Goal: Transaction & Acquisition: Purchase product/service

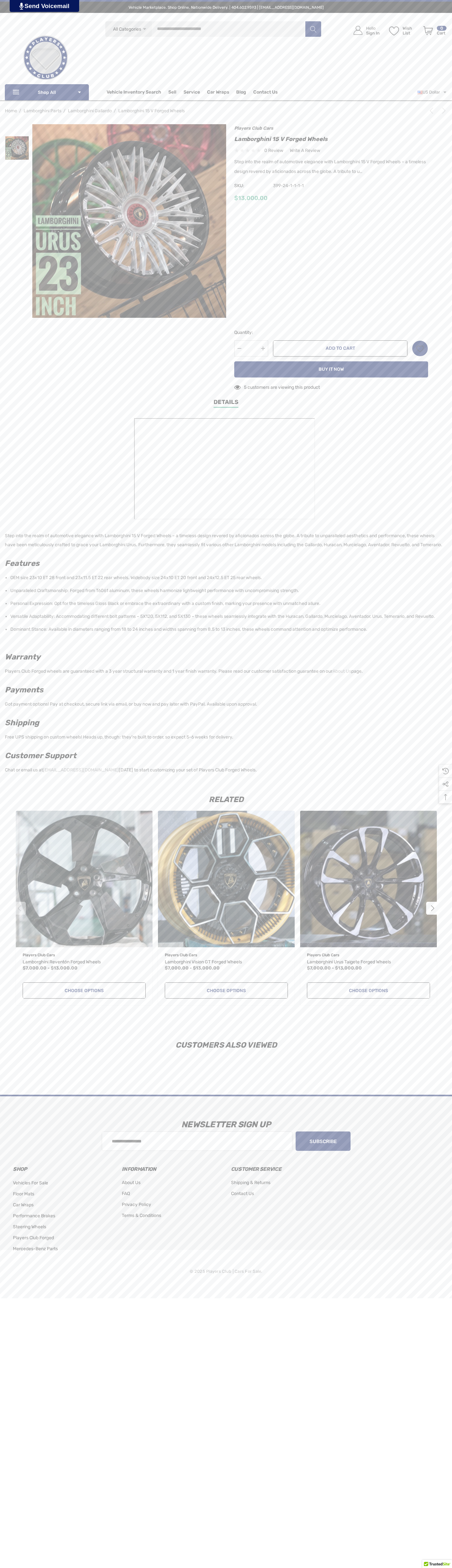
click at [265, 93] on span "Contact Us" at bounding box center [266, 93] width 24 height 7
click at [340, 348] on button "Add to Cart" at bounding box center [340, 348] width 134 height 16
click at [428, 30] on icon "Review Your Cart Review Your Cart" at bounding box center [428, 30] width 10 height 9
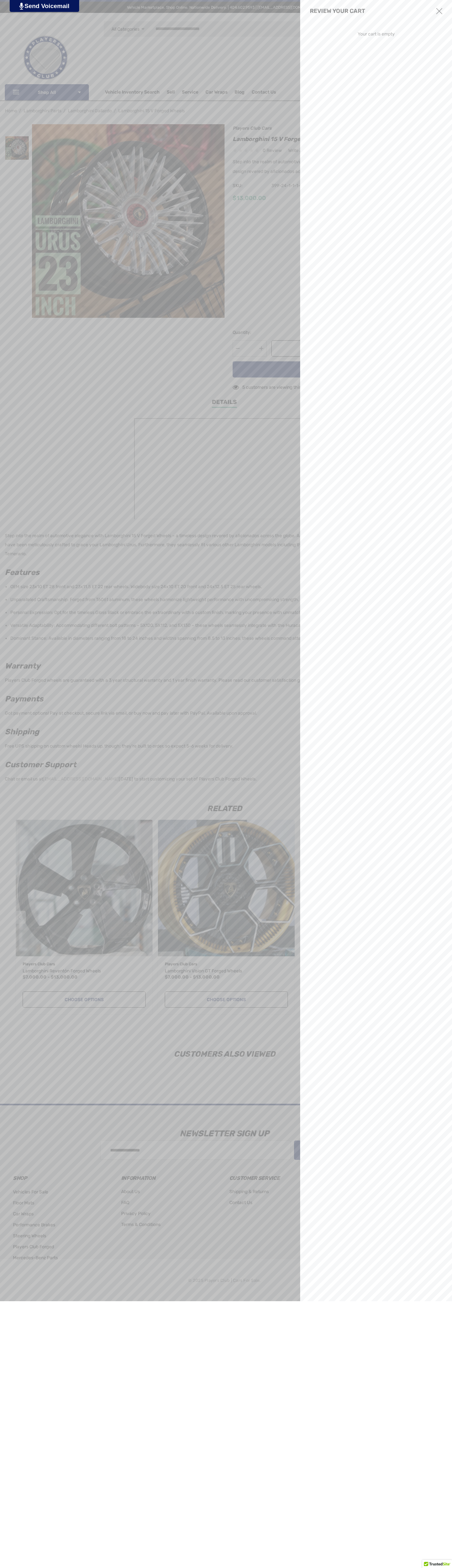
click at [439, 12] on use "Close" at bounding box center [439, 11] width 6 height 6
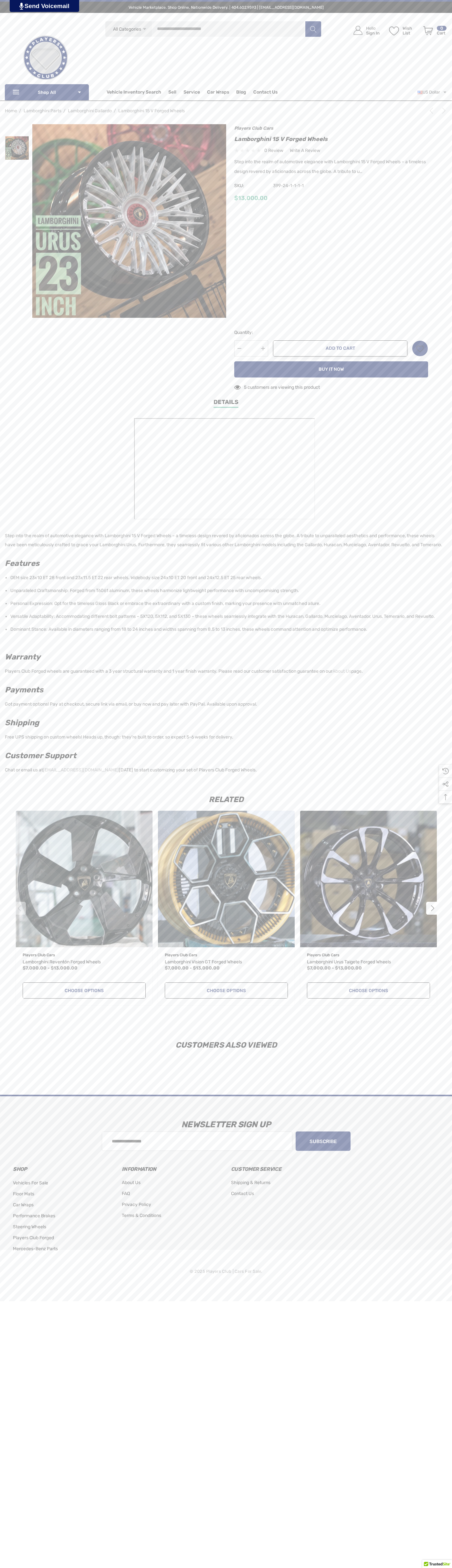
click at [442, 111] on icon "Next" at bounding box center [443, 111] width 7 height 7
click at [431, 93] on link "US Dollar" at bounding box center [432, 92] width 30 height 13
click at [418, 118] on span "US Dollar" at bounding box center [414, 118] width 19 height 10
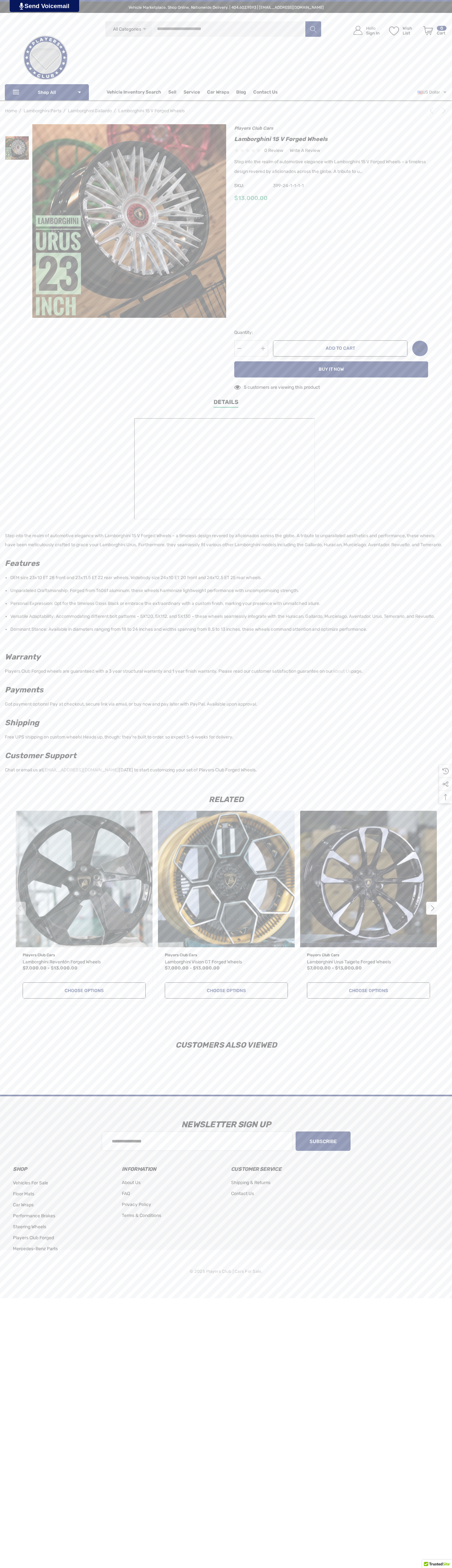
click at [137, 93] on span "Vehicle Inventory Search" at bounding box center [134, 93] width 55 height 7
click at [146, 178] on link "McLaren" at bounding box center [146, 184] width 79 height 13
click at [195, 93] on span "Service" at bounding box center [191, 93] width 16 height 7
click at [269, 93] on span "Contact Us" at bounding box center [266, 93] width 24 height 7
click at [292, 107] on link "About Us" at bounding box center [293, 113] width 79 height 13
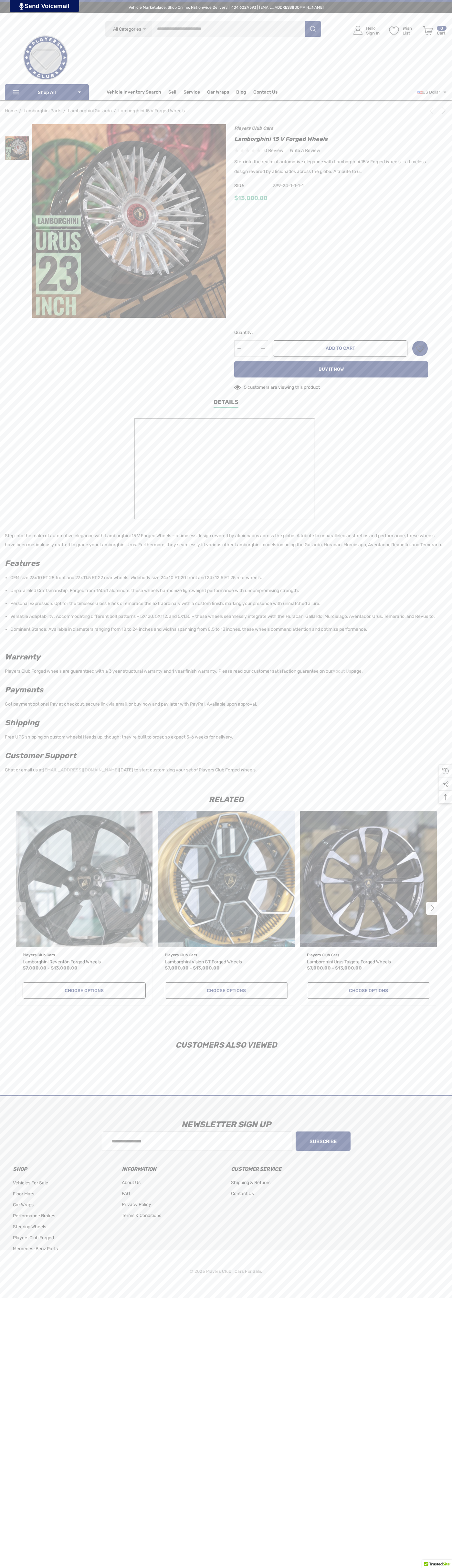
click at [440, 112] on icon "Next" at bounding box center [443, 111] width 7 height 7
click at [250, 186] on span "SKU:" at bounding box center [250, 186] width 32 height 9
click at [331, 198] on div "$13,000.00" at bounding box center [331, 198] width 194 height 8
click at [239, 348] on button "Decrease Quantity:" at bounding box center [239, 348] width 10 height 16
click at [340, 348] on button "Add to Cart" at bounding box center [340, 348] width 134 height 16
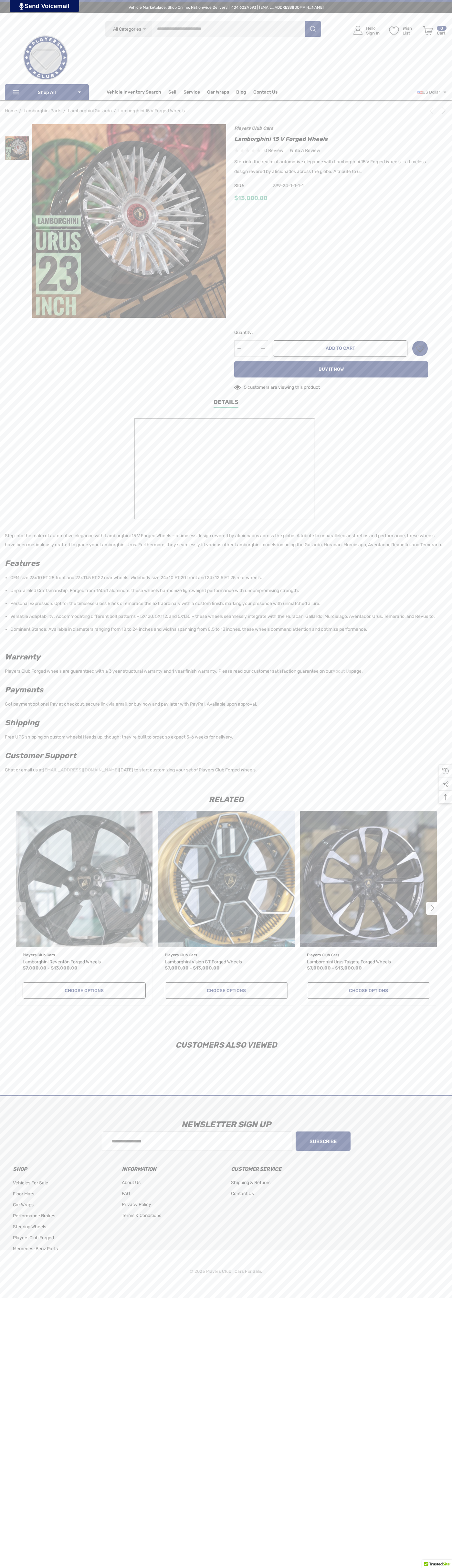
click at [428, 30] on icon "Review Your Cart Review Your Cart" at bounding box center [428, 30] width 10 height 9
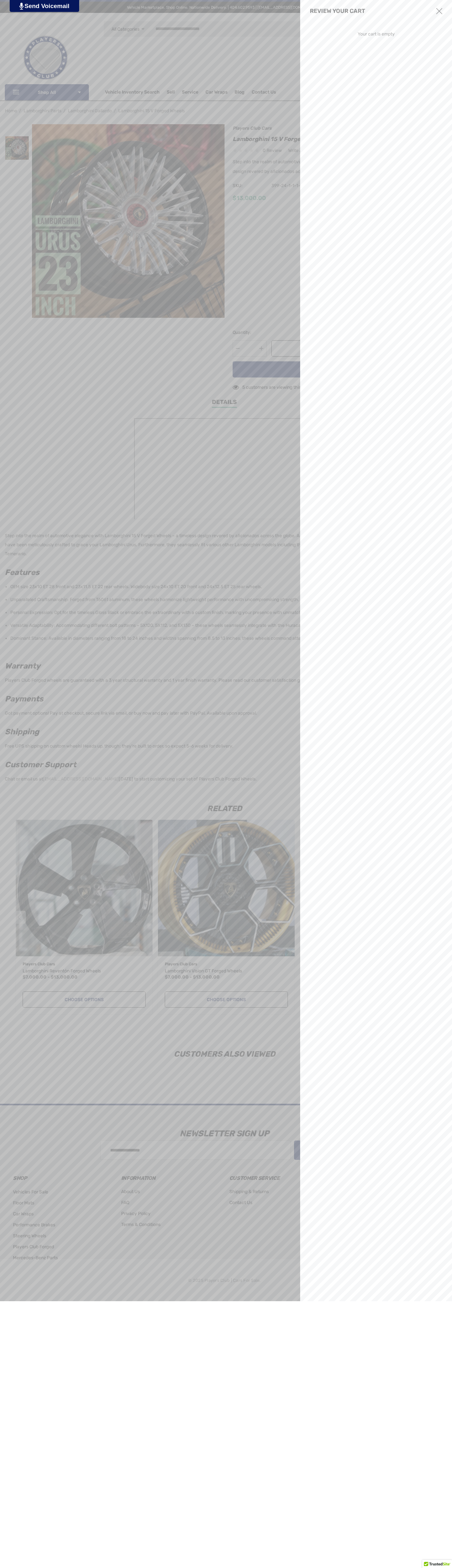
click at [439, 12] on use "Close" at bounding box center [439, 11] width 6 height 6
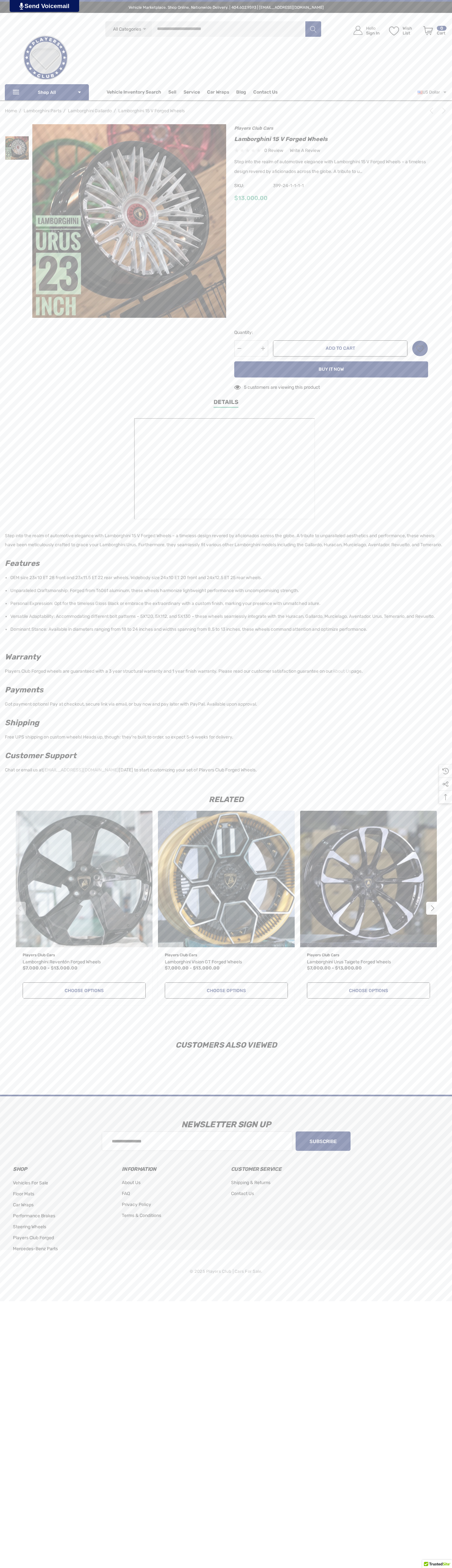
click at [442, 111] on icon "Next" at bounding box center [443, 111] width 7 height 7
click at [440, 112] on icon "Next" at bounding box center [443, 111] width 7 height 7
